Goal: Task Accomplishment & Management: Use online tool/utility

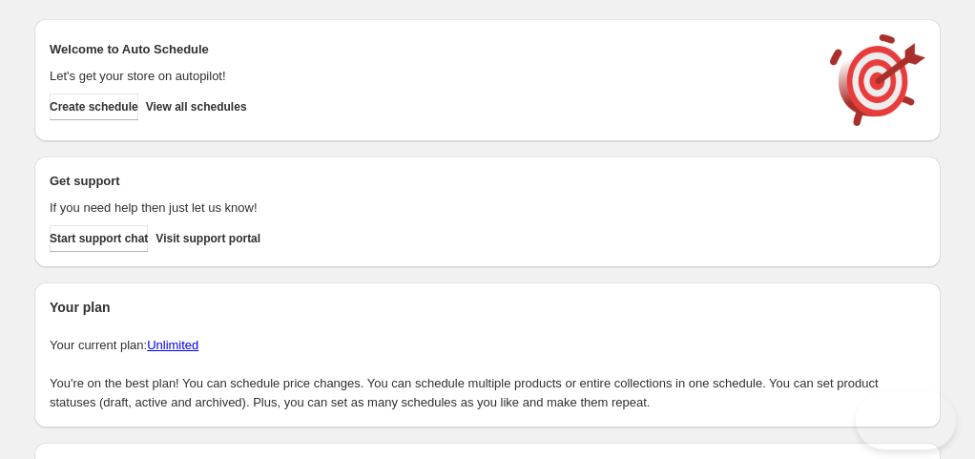
click at [138, 105] on span "Create schedule" at bounding box center [94, 106] width 89 height 15
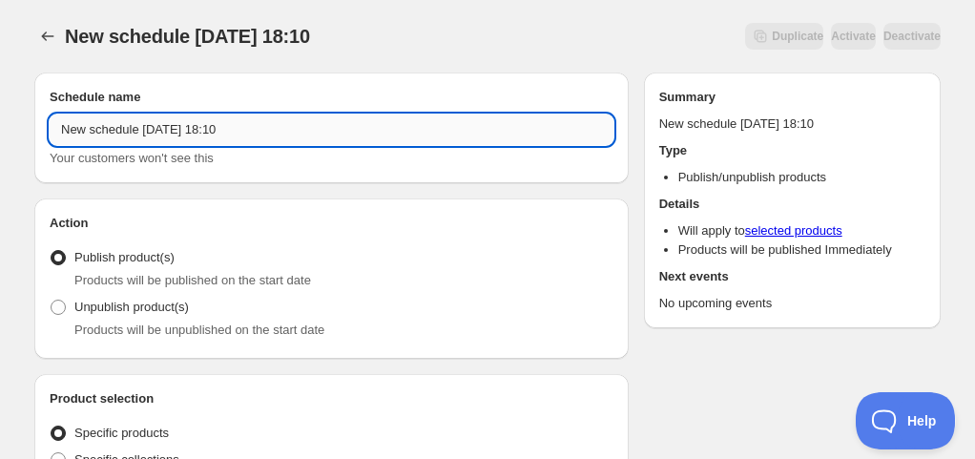
click at [187, 135] on input "New schedule [DATE] 18:10" at bounding box center [332, 129] width 564 height 31
drag, startPoint x: 146, startPoint y: 134, endPoint x: 210, endPoint y: 153, distance: 66.7
click at [210, 153] on div "Schedule for C10Hiii25 Your customers won't see this" at bounding box center [332, 140] width 564 height 53
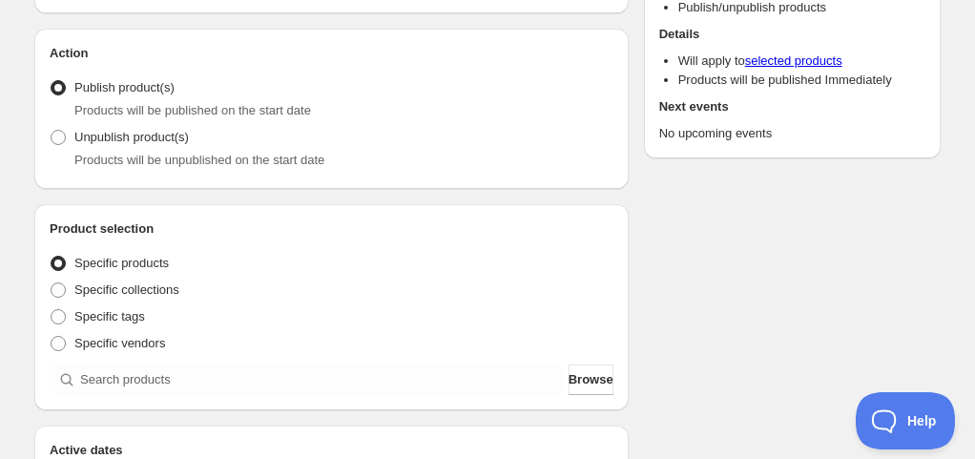
scroll to position [286, 0]
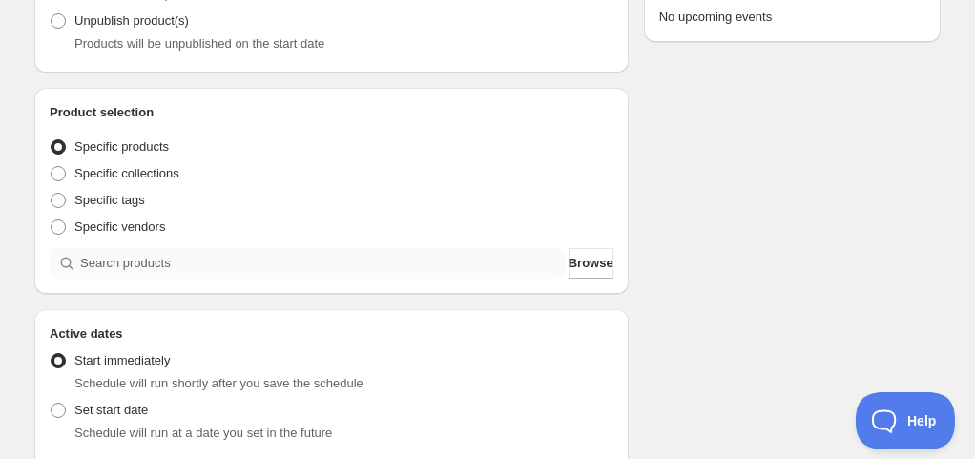
type input "Schedule for C10Hiii25"
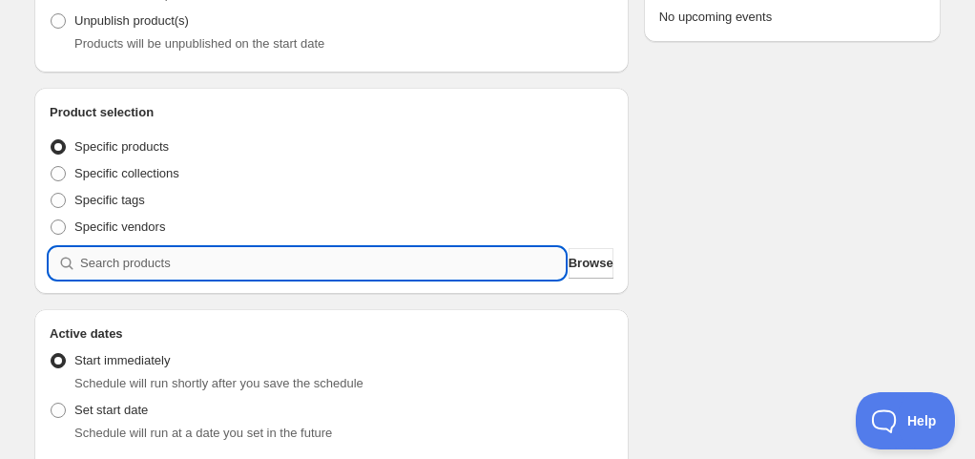
click at [152, 257] on input "search" at bounding box center [322, 263] width 485 height 31
paste input "C10Hiii25"
type input "C10Hiii25"
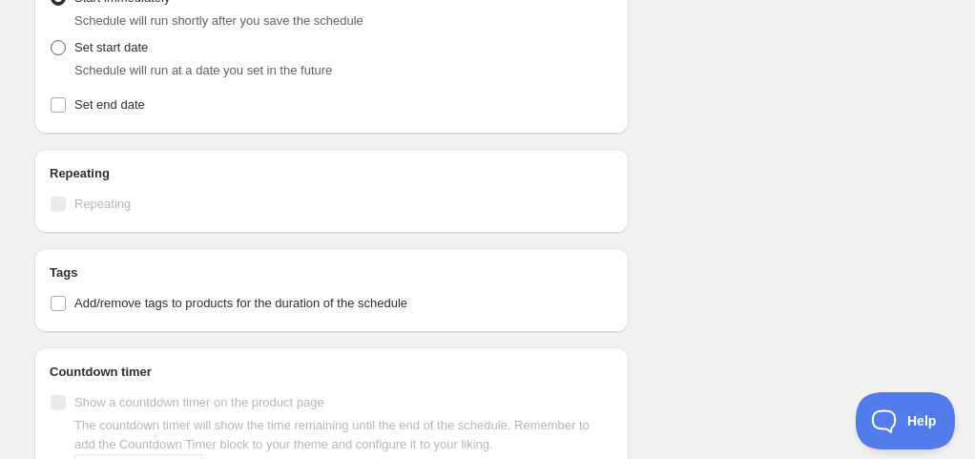
scroll to position [1145, 0]
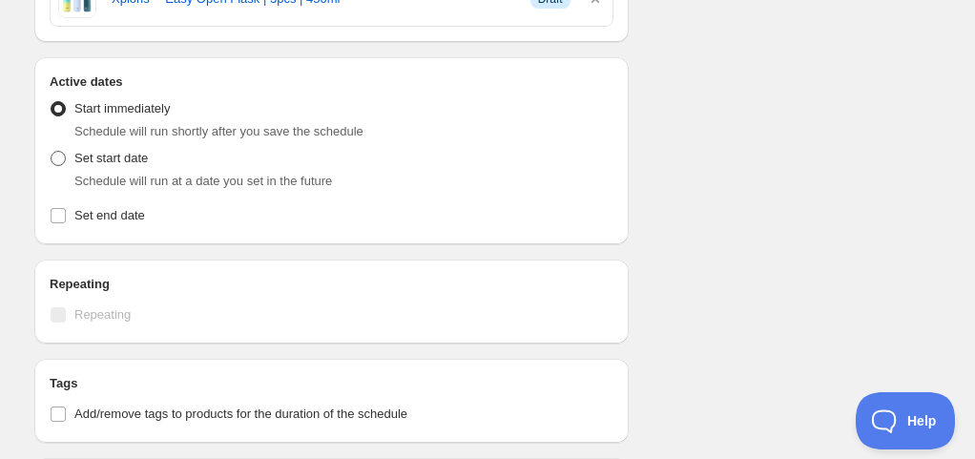
click at [76, 151] on span "Set start date" at bounding box center [110, 158] width 73 height 14
click at [52, 151] on input "Set start date" at bounding box center [51, 151] width 1 height 1
radio input "true"
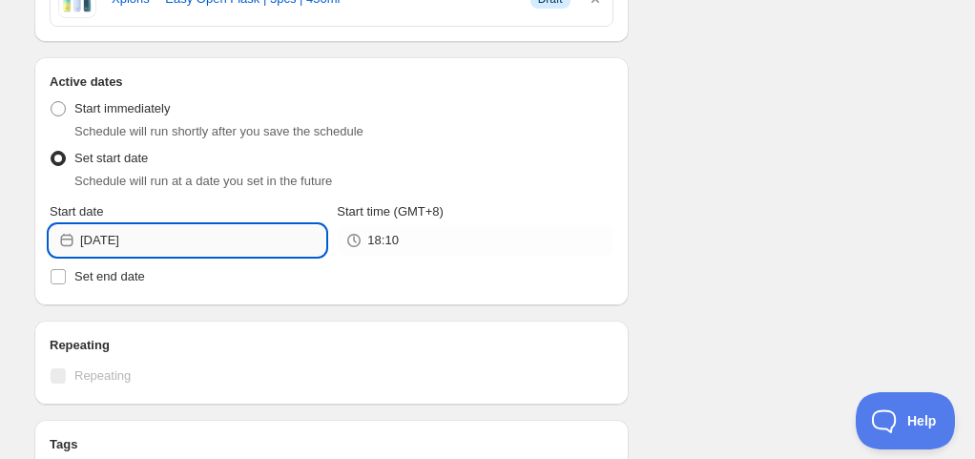
click at [116, 226] on input "[DATE]" at bounding box center [202, 240] width 245 height 31
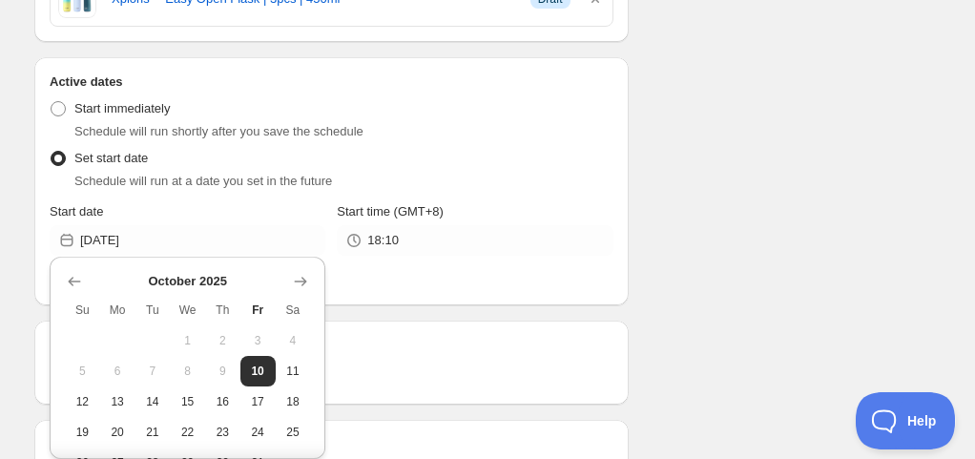
drag, startPoint x: 275, startPoint y: 366, endPoint x: 290, endPoint y: 356, distance: 18.5
click at [283, 368] on span "11" at bounding box center [293, 371] width 20 height 15
type input "[DATE]"
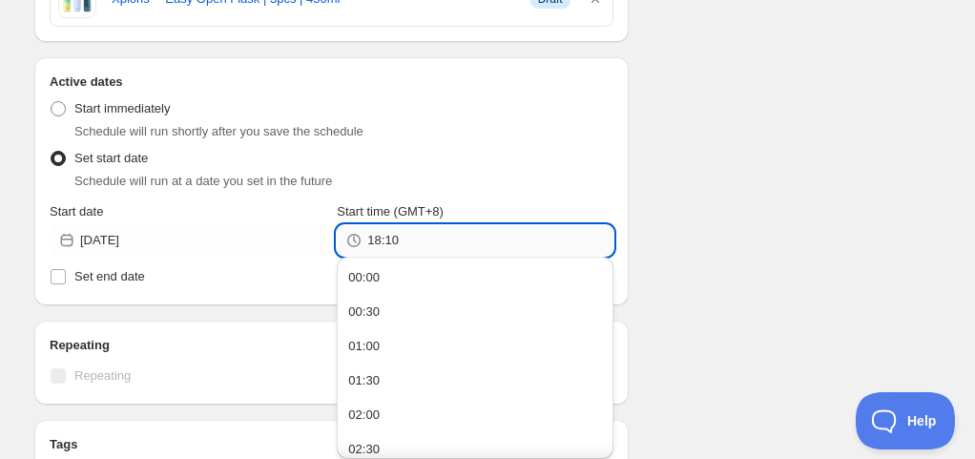
click at [385, 246] on input "18:10" at bounding box center [489, 240] width 245 height 31
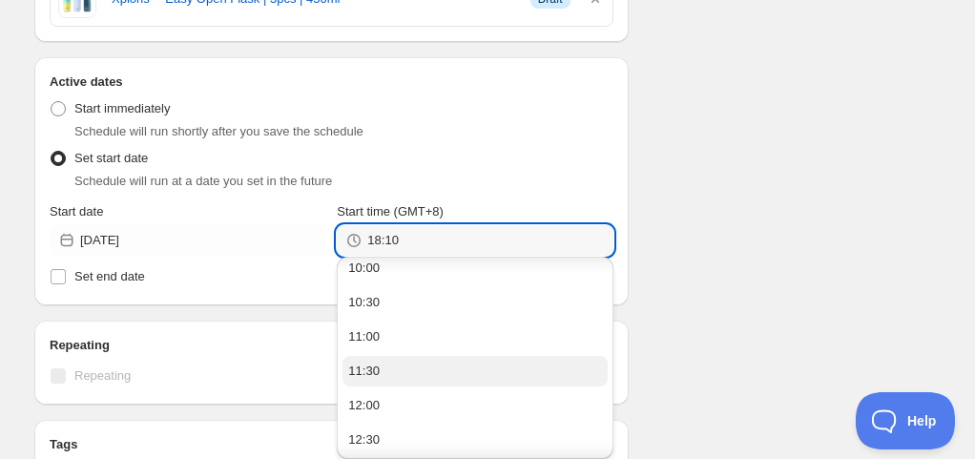
scroll to position [668, 0]
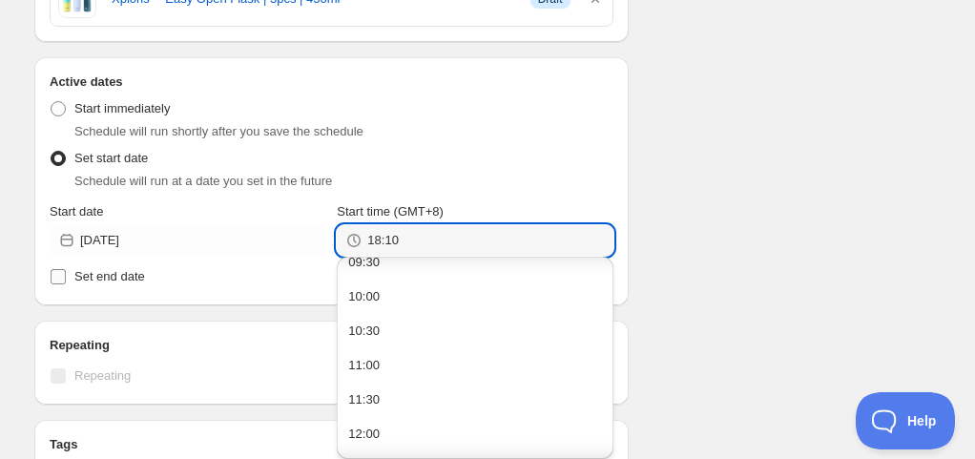
click at [388, 265] on button "09:30" at bounding box center [475, 262] width 264 height 31
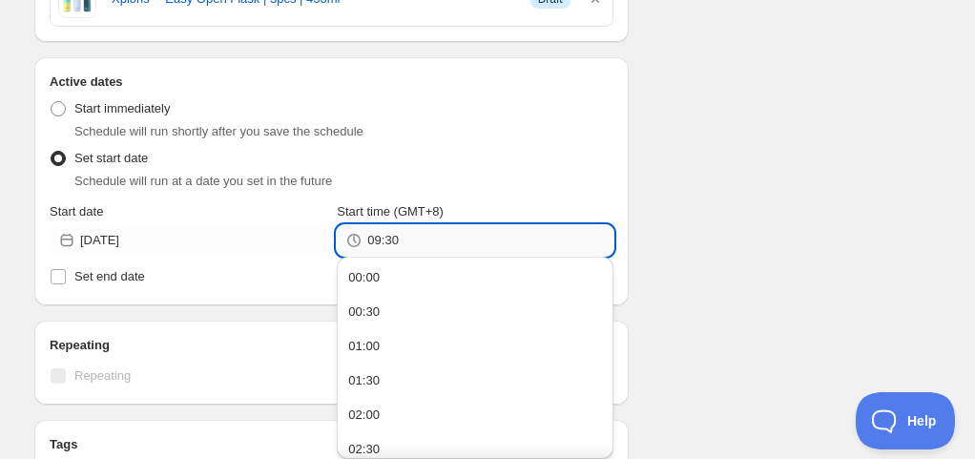
drag, startPoint x: 387, startPoint y: 237, endPoint x: 426, endPoint y: 238, distance: 39.1
click at [426, 238] on input "09:30" at bounding box center [489, 240] width 245 height 31
type input "09:55"
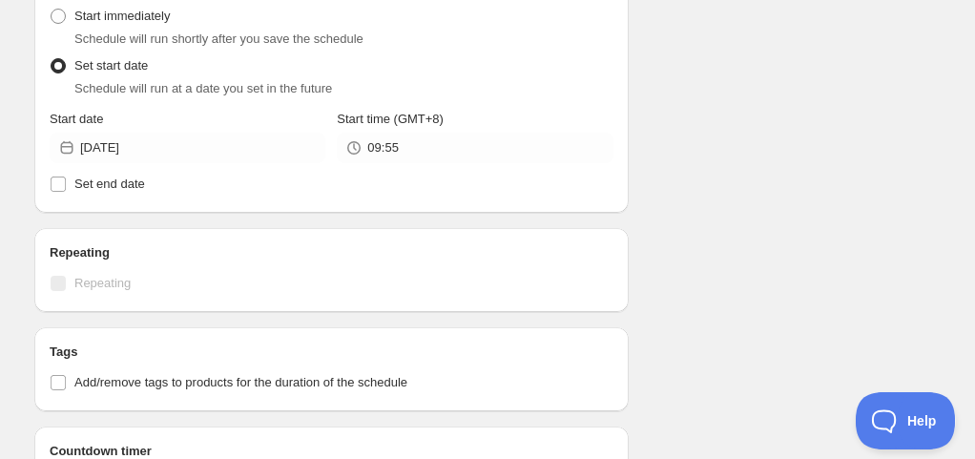
scroll to position [1336, 0]
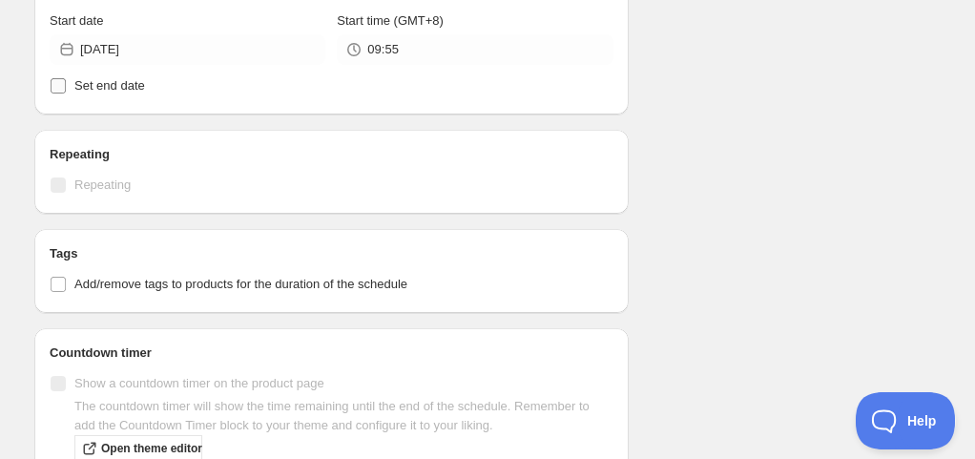
click at [114, 83] on span "Set end date" at bounding box center [109, 85] width 71 height 14
click at [66, 83] on input "Set end date" at bounding box center [58, 85] width 15 height 15
checkbox input "true"
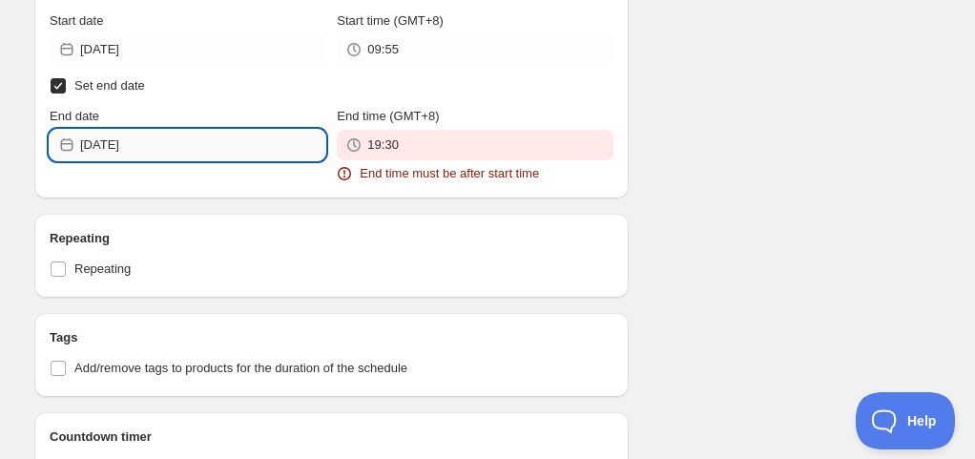
click at [130, 154] on input "[DATE]" at bounding box center [202, 145] width 245 height 31
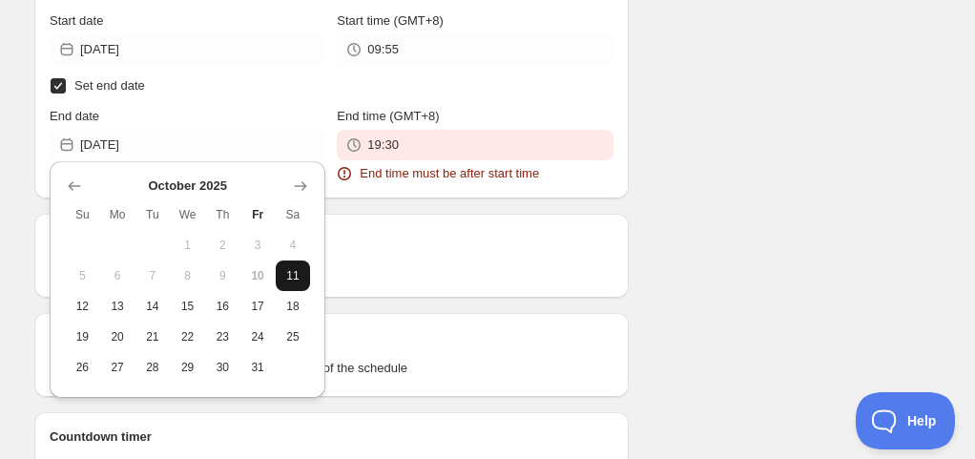
click at [290, 271] on span "11" at bounding box center [293, 275] width 20 height 15
type input "[DATE]"
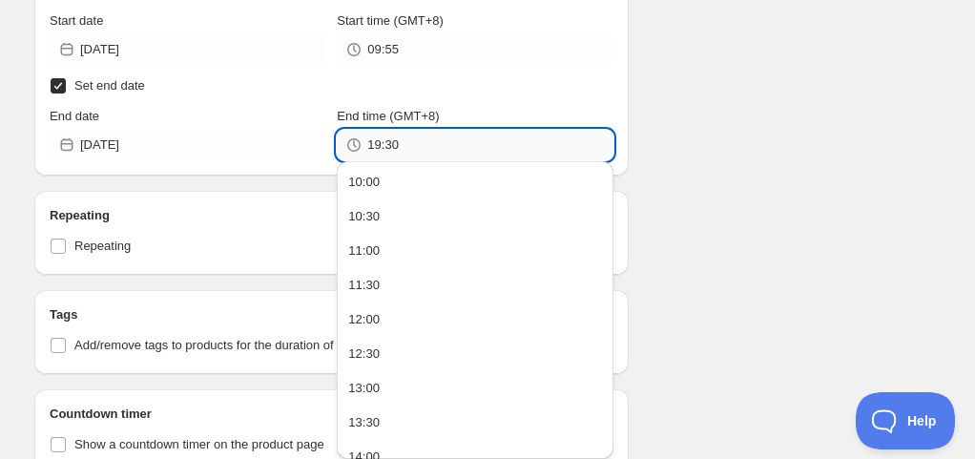
click at [392, 142] on input "19:30" at bounding box center [489, 145] width 245 height 31
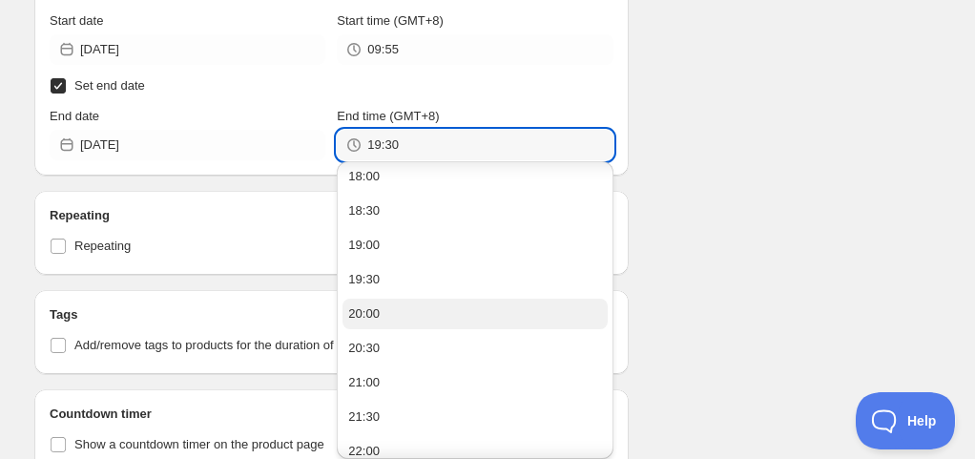
scroll to position [572, 0]
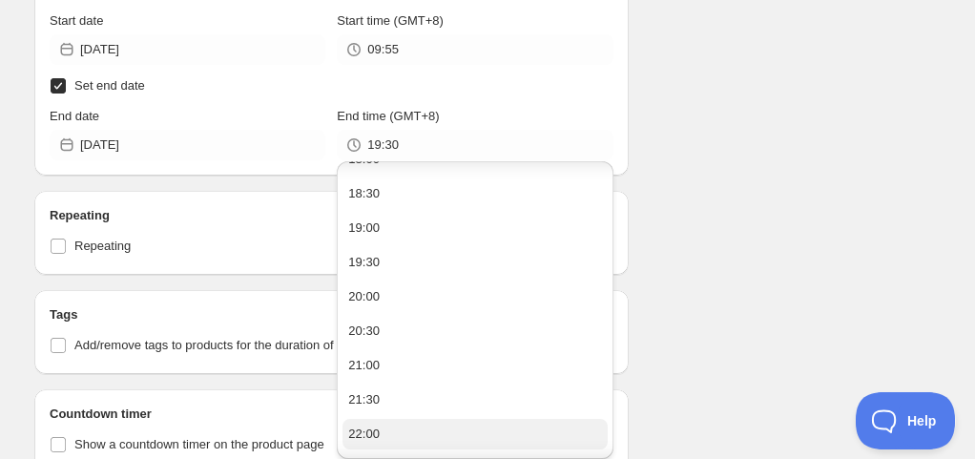
click at [395, 426] on button "22:00" at bounding box center [475, 434] width 264 height 31
type input "22:00"
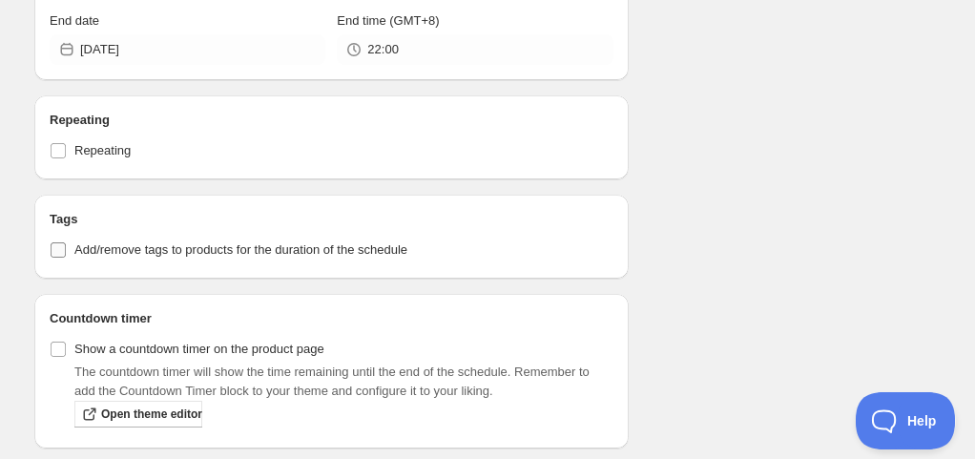
click at [91, 244] on span "Add/remove tags to products for the duration of the schedule" at bounding box center [240, 249] width 333 height 14
click at [66, 244] on input "Add/remove tags to products for the duration of the schedule" at bounding box center [58, 249] width 15 height 15
checkbox input "true"
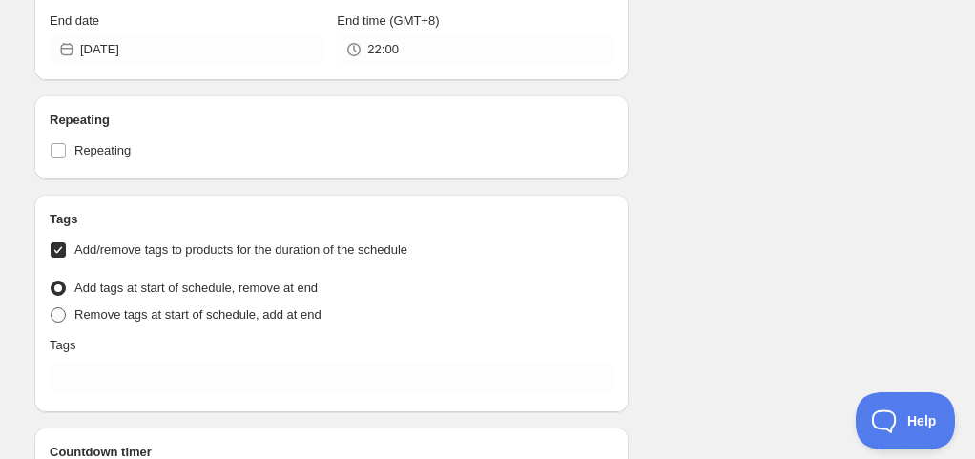
click at [113, 307] on span "Remove tags at start of schedule, add at end" at bounding box center [197, 314] width 247 height 14
click at [52, 307] on input "Remove tags at start of schedule, add at end" at bounding box center [51, 307] width 1 height 1
radio input "true"
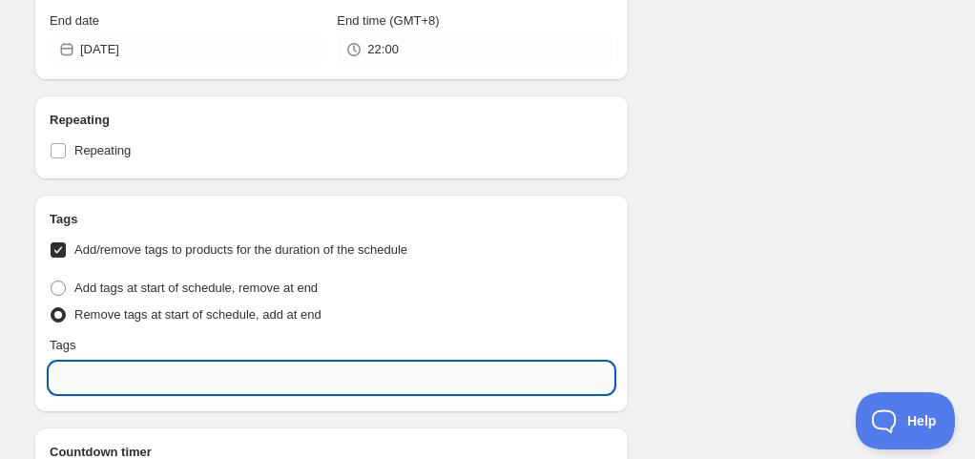
click at [123, 382] on input "text" at bounding box center [332, 378] width 564 height 31
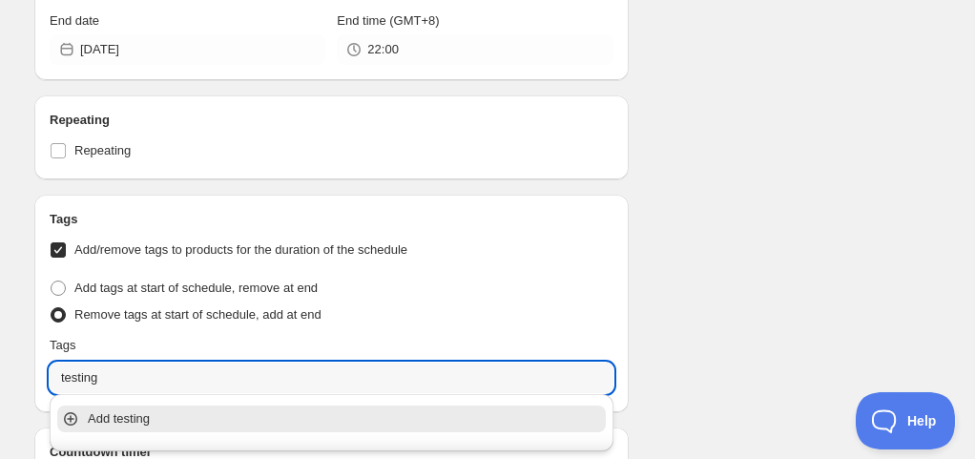
click at [127, 426] on p "Add testing" at bounding box center [345, 418] width 514 height 19
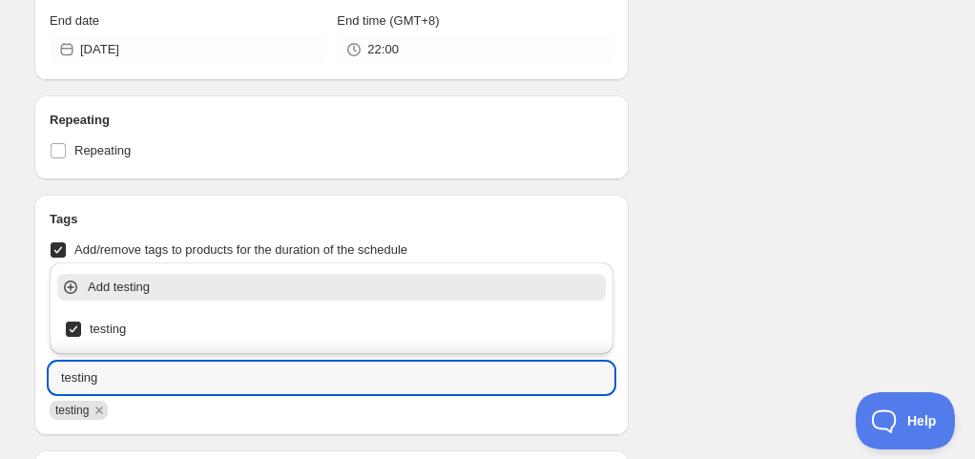
type input "testing"
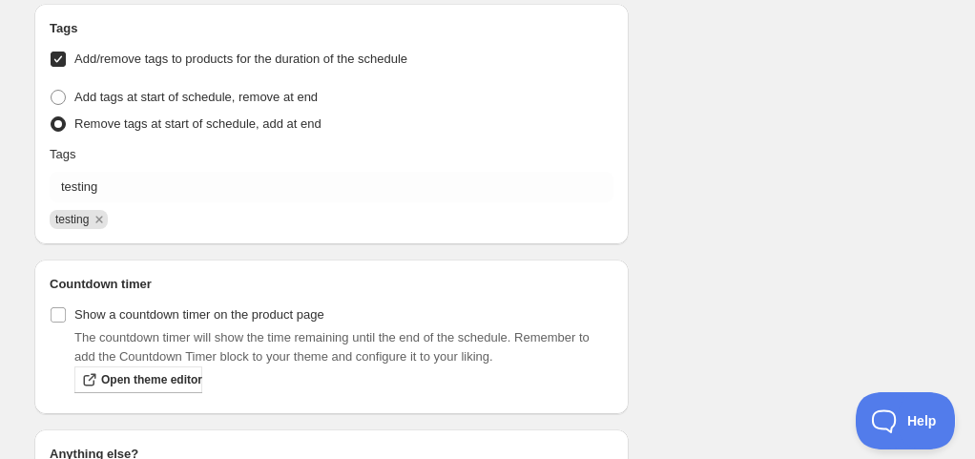
scroll to position [1717, 0]
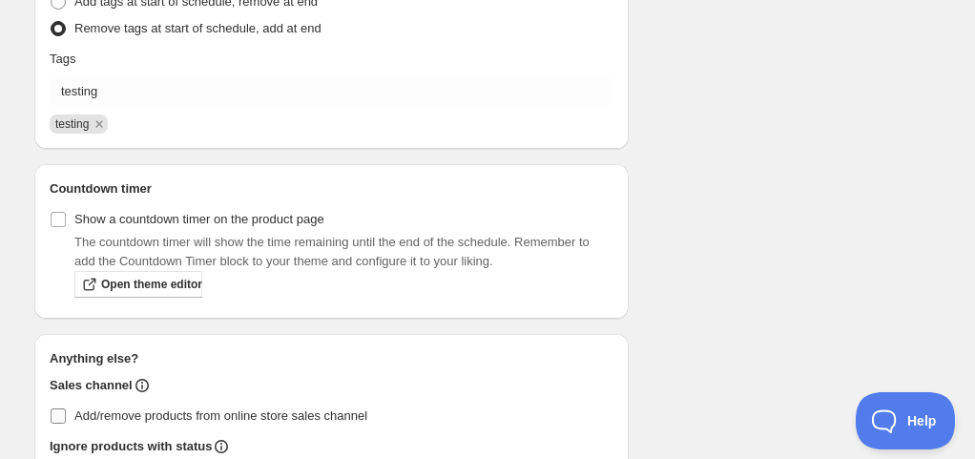
click at [150, 413] on span "Add/remove products from online store sales channel" at bounding box center [220, 415] width 293 height 14
click at [66, 413] on input "Add/remove products from online store sales channel" at bounding box center [58, 415] width 15 height 15
checkbox input "true"
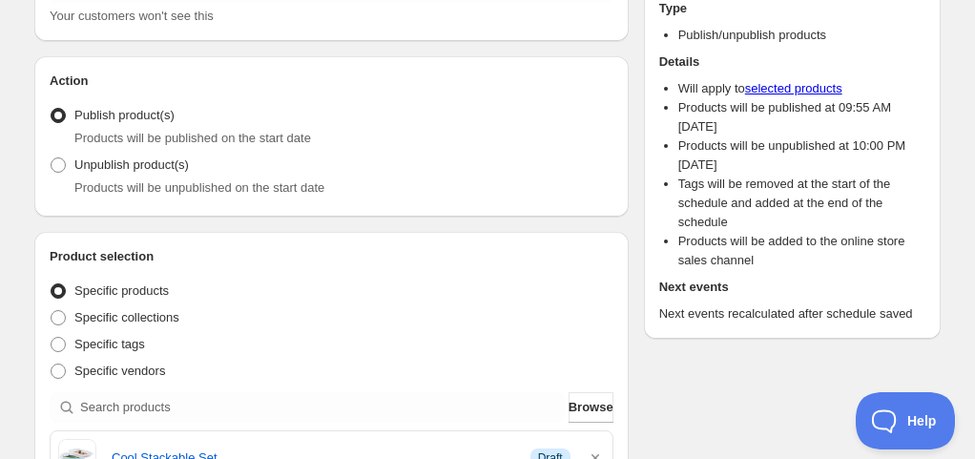
scroll to position [59, 0]
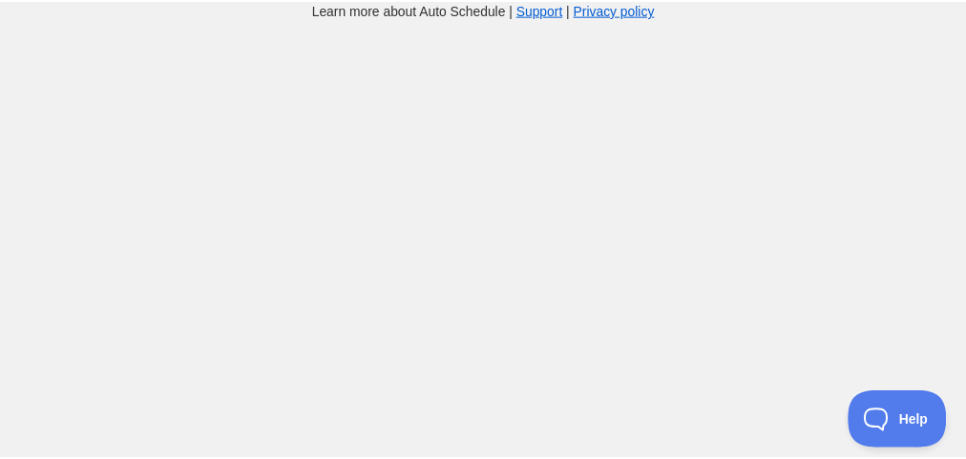
scroll to position [59, 0]
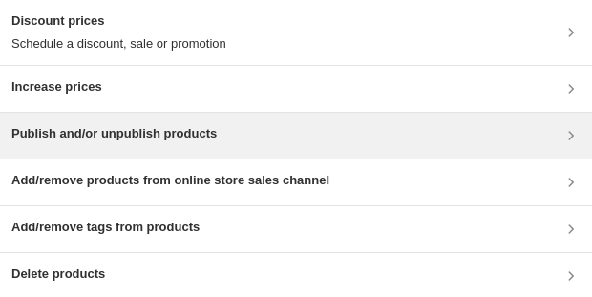
click at [100, 122] on div "Publish and/or unpublish products" at bounding box center [296, 136] width 592 height 46
